Goal: Task Accomplishment & Management: Use online tool/utility

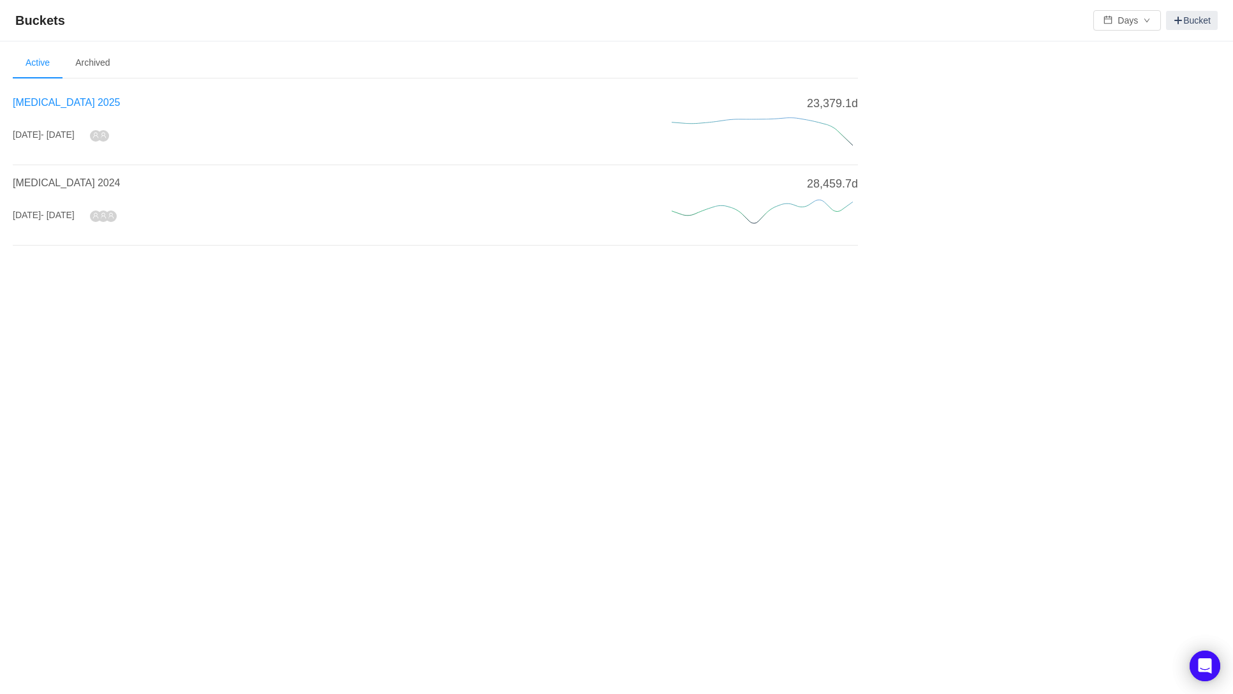
click at [54, 101] on span "[MEDICAL_DATA] 2025" at bounding box center [66, 102] width 107 height 11
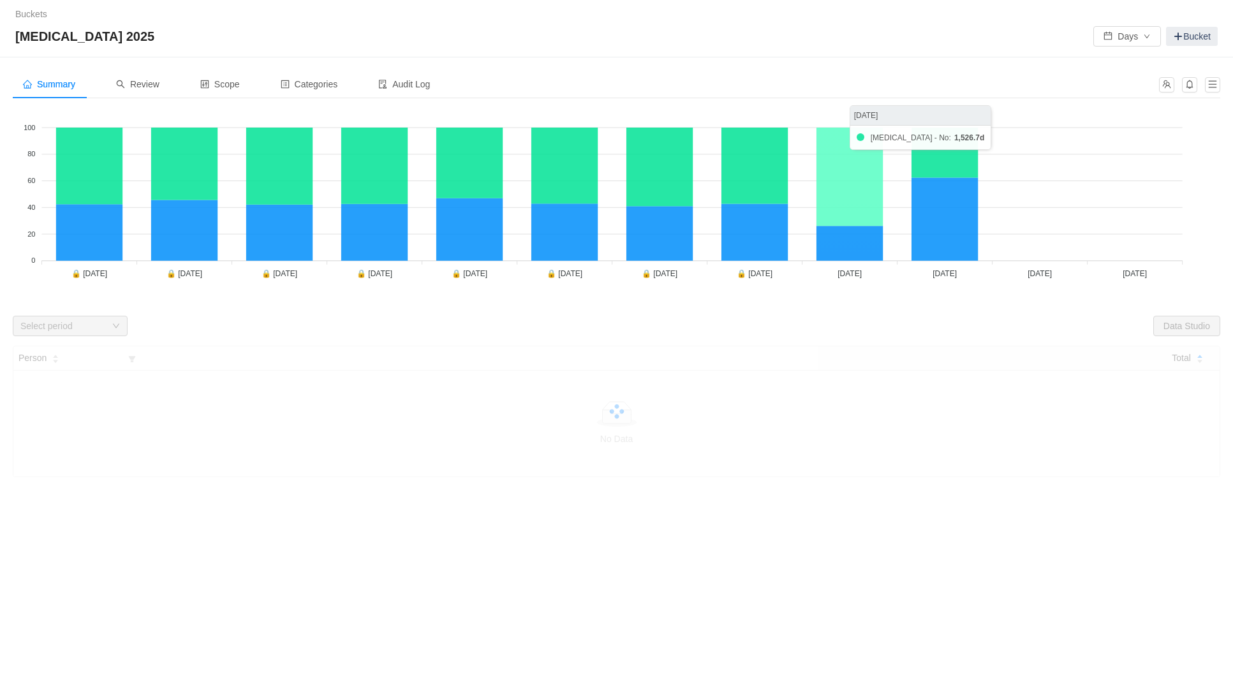
click at [830, 194] on icon at bounding box center [849, 177] width 66 height 98
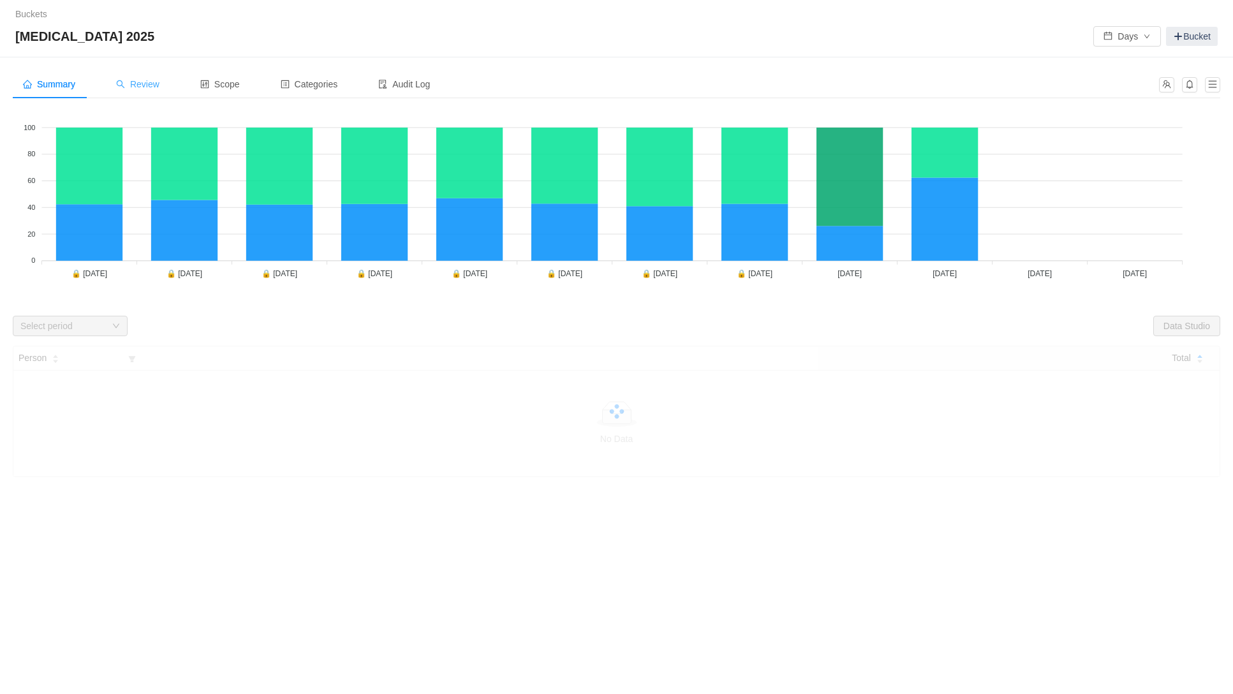
click at [141, 84] on span "Review" at bounding box center [137, 84] width 43 height 10
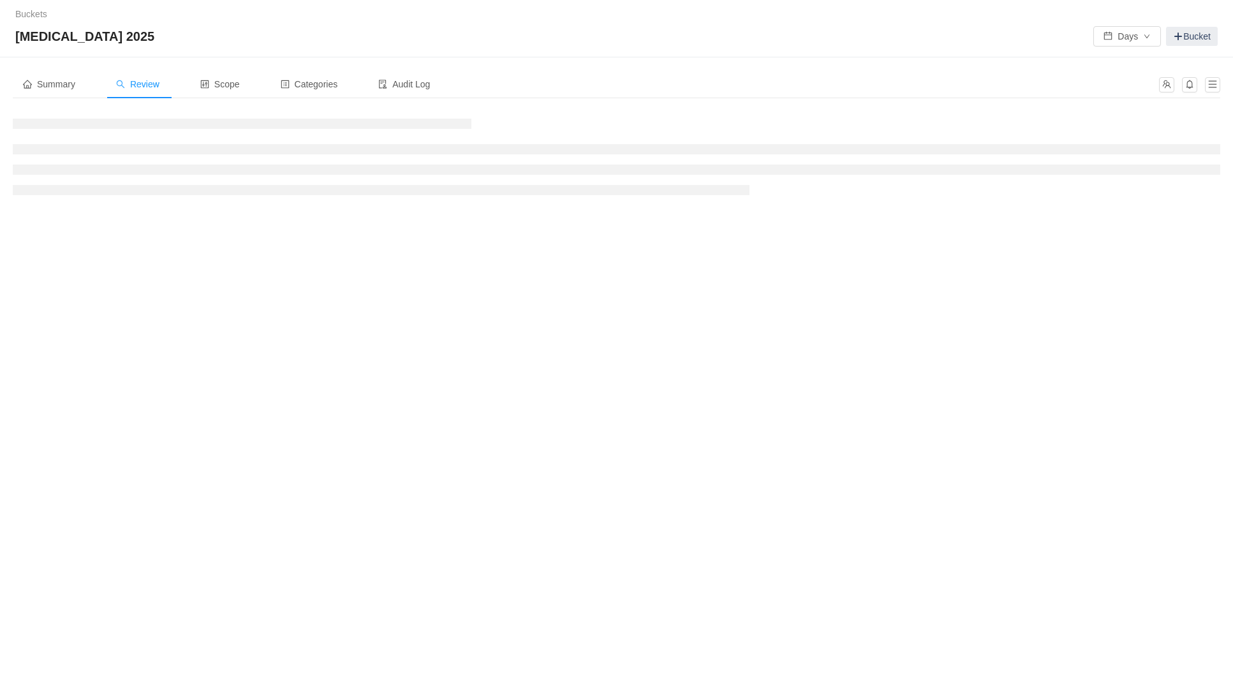
click at [142, 87] on span "Review" at bounding box center [137, 84] width 43 height 10
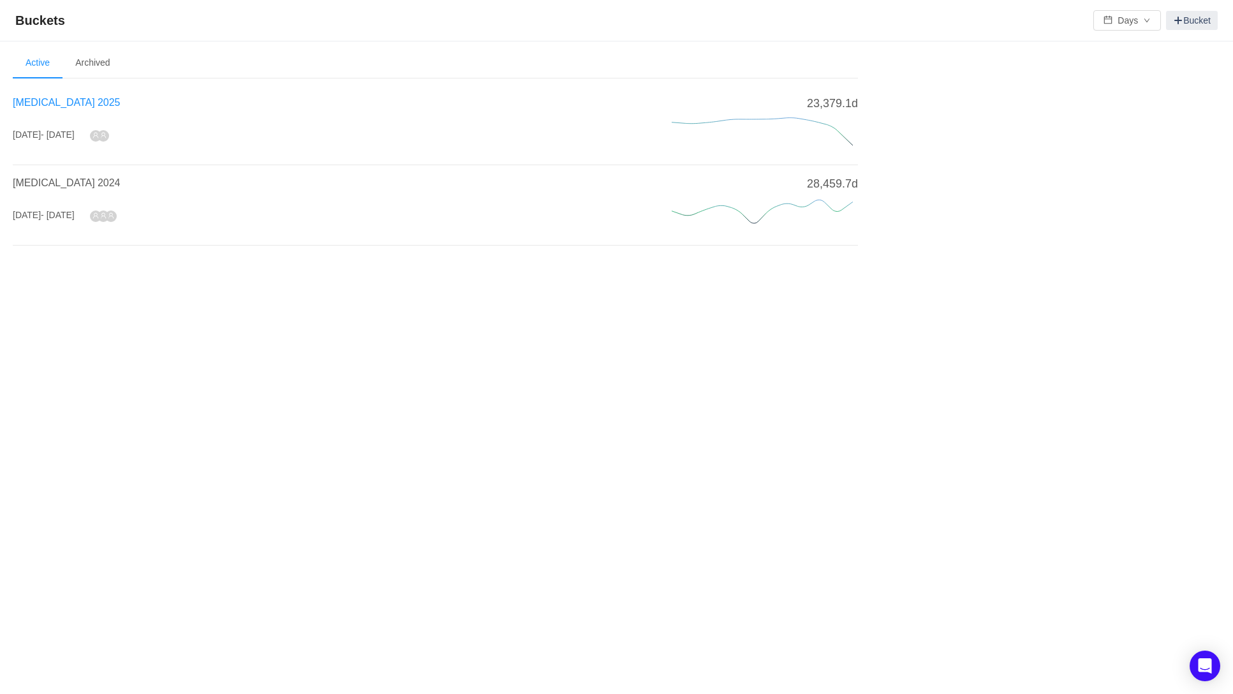
click at [55, 103] on span "[MEDICAL_DATA] 2025" at bounding box center [66, 102] width 107 height 11
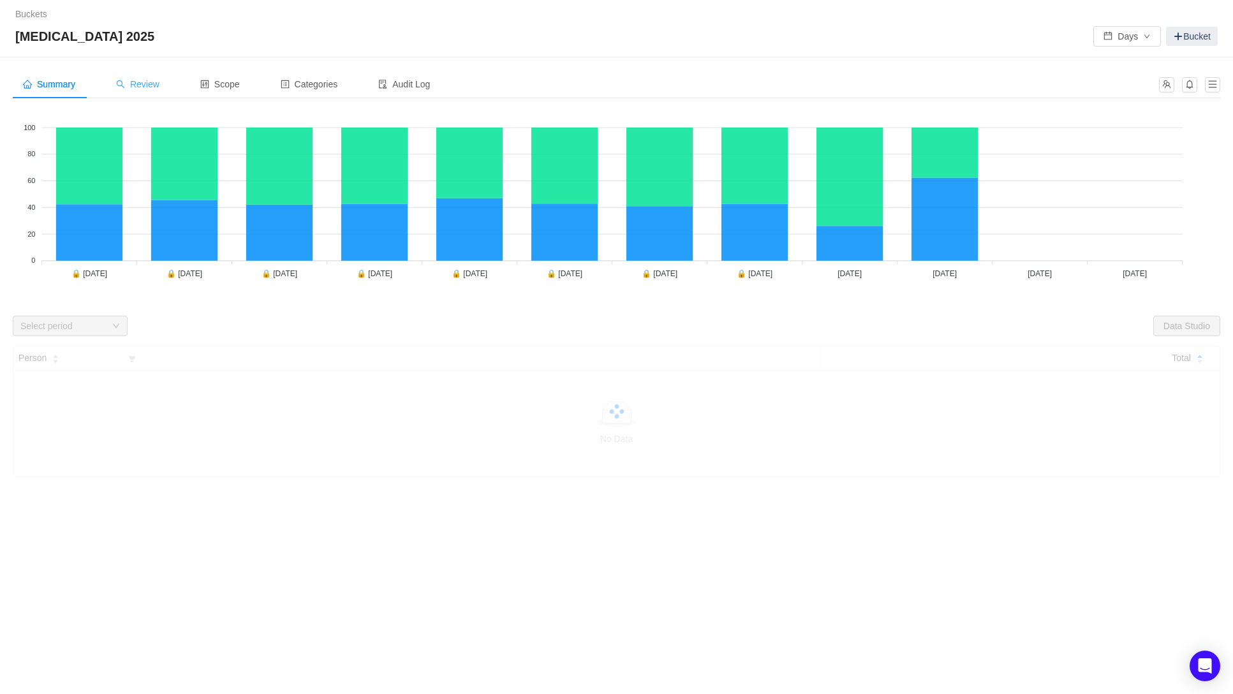
click at [138, 85] on span "Review" at bounding box center [137, 84] width 43 height 10
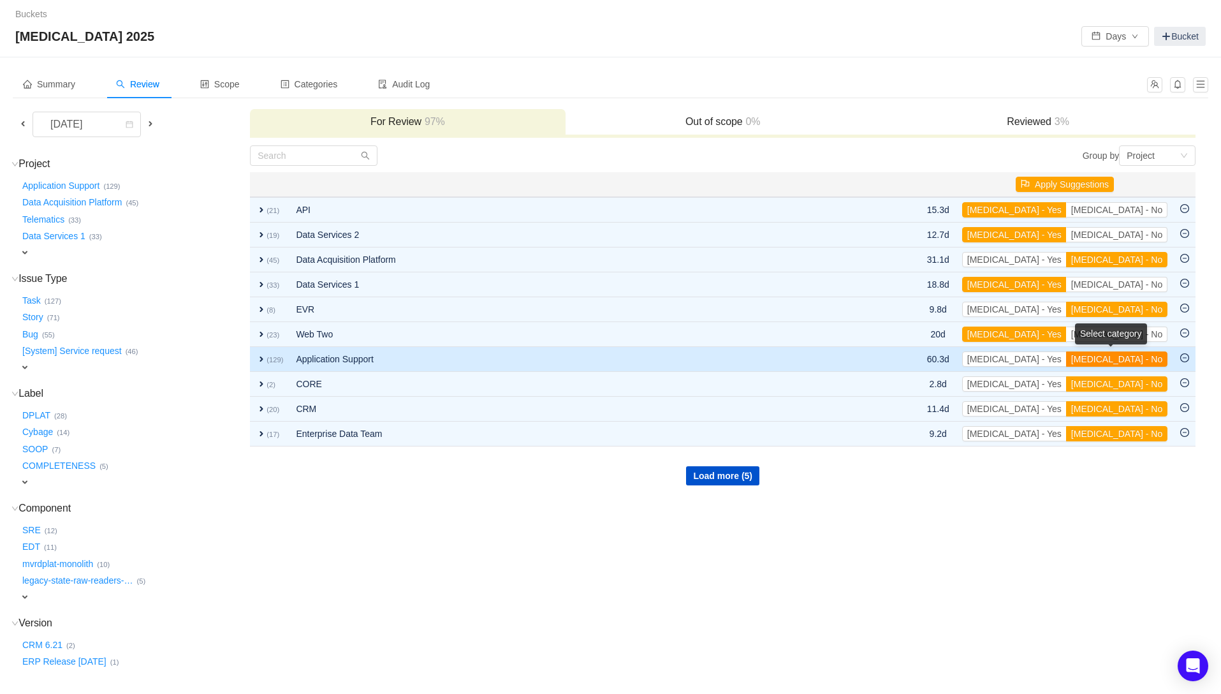
click at [1139, 357] on button "[MEDICAL_DATA] - No" at bounding box center [1116, 358] width 101 height 15
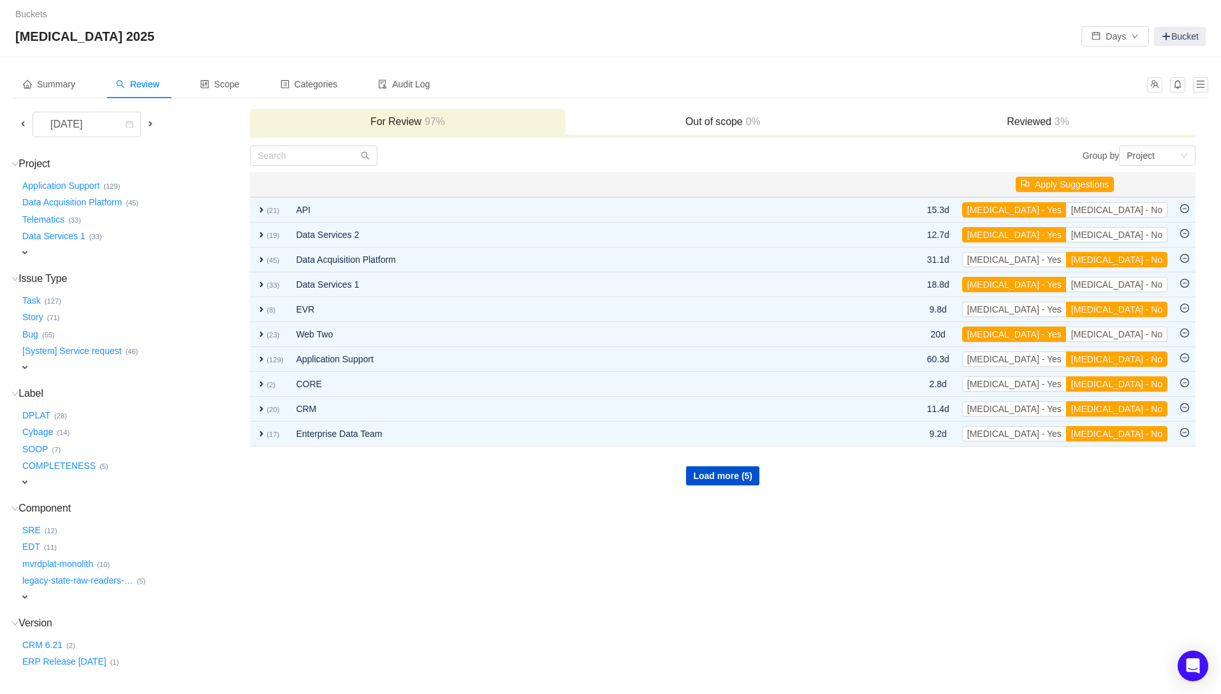
click at [590, 532] on td "Group by Project You will see tickets here after they were marked as out of sco…" at bounding box center [722, 437] width 947 height 584
click at [593, 563] on td "Group by Project You will see tickets here after they were marked as out of sco…" at bounding box center [722, 437] width 947 height 584
